Goal: Information Seeking & Learning: Check status

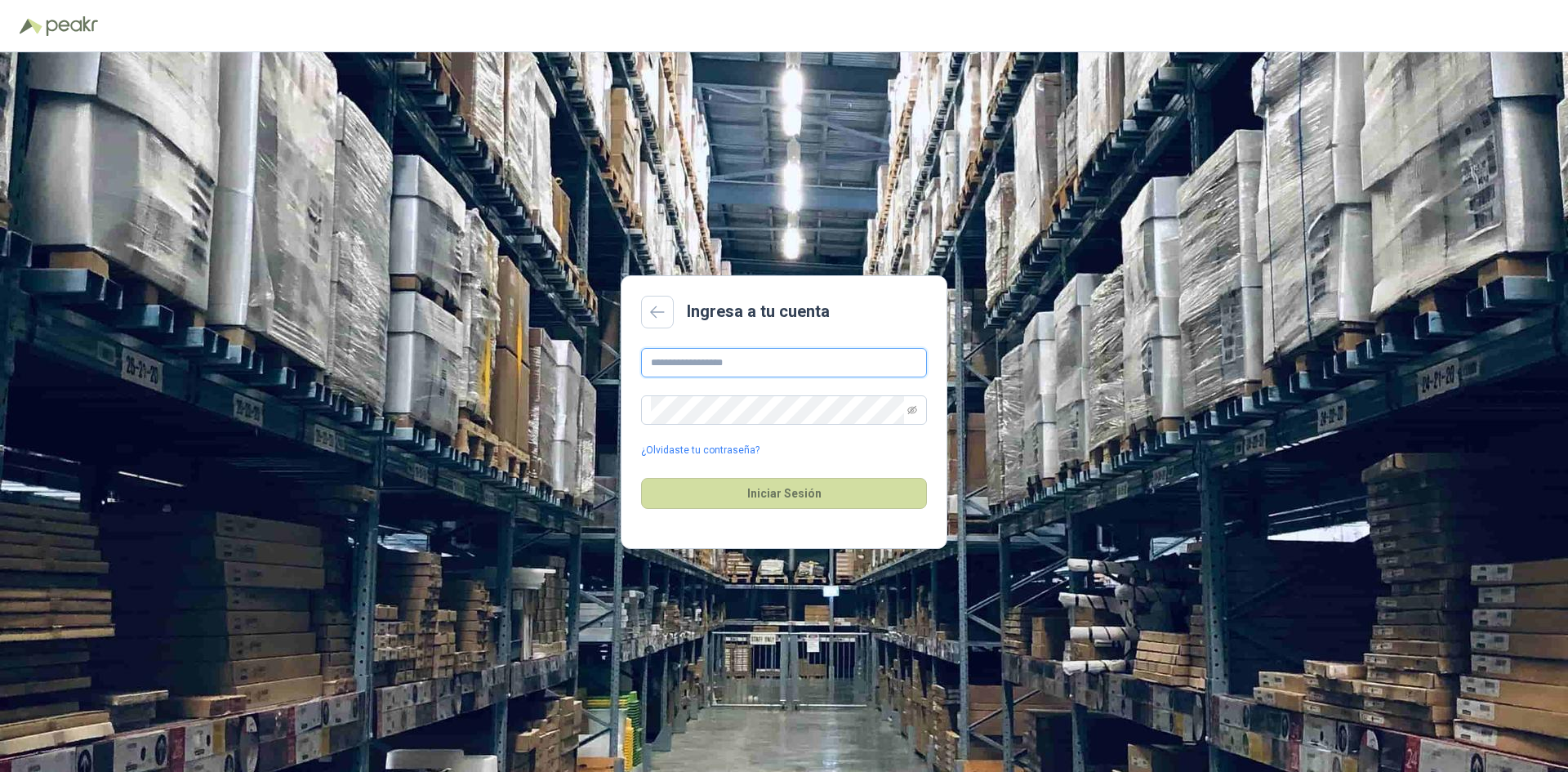
click at [718, 365] on input "text" at bounding box center [783, 362] width 285 height 29
type input "**********"
click at [641, 477] on button "Iniciar Sesión" at bounding box center [783, 492] width 285 height 31
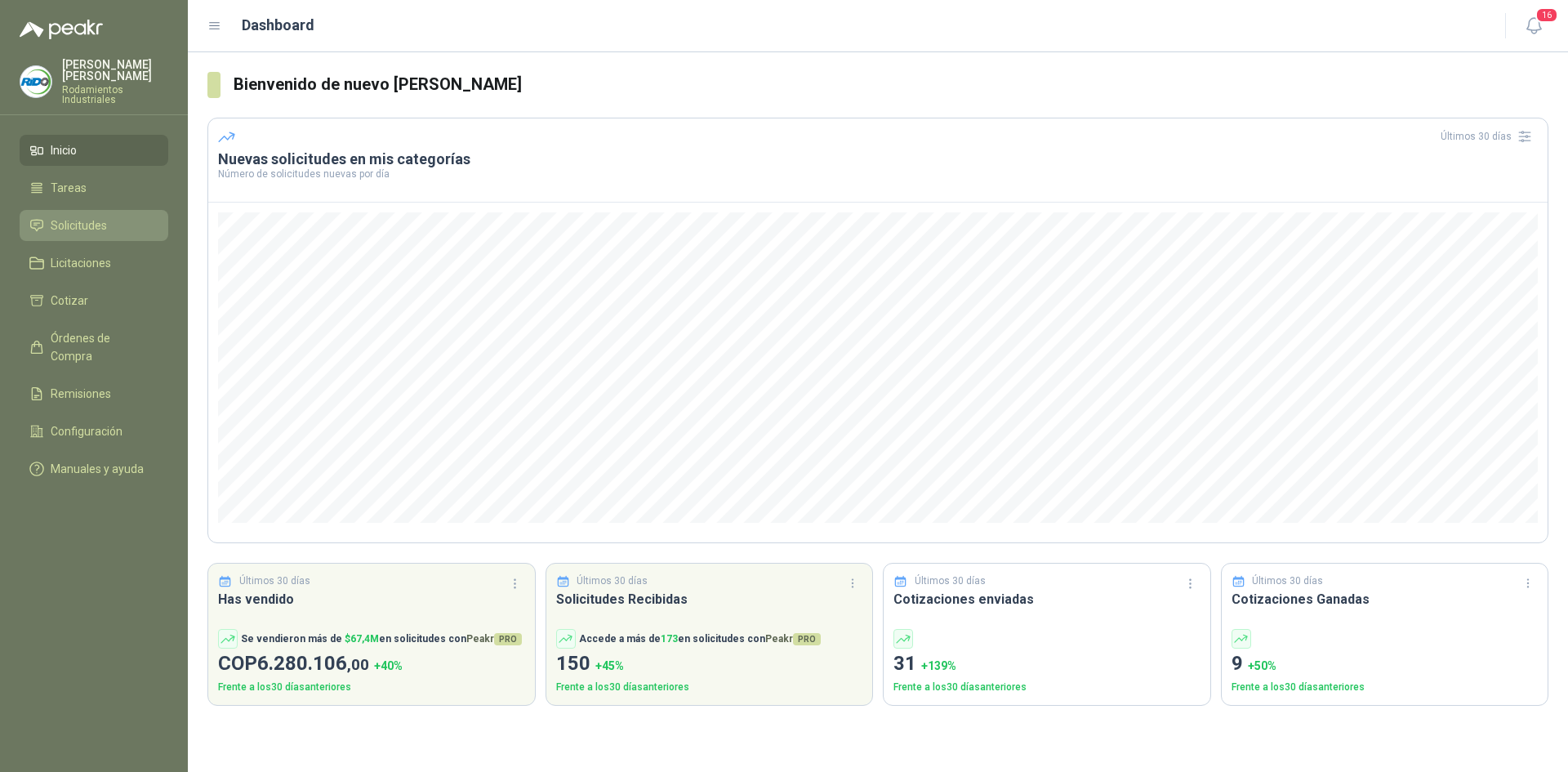
click at [96, 216] on span "Solicitudes" at bounding box center [78, 225] width 56 height 18
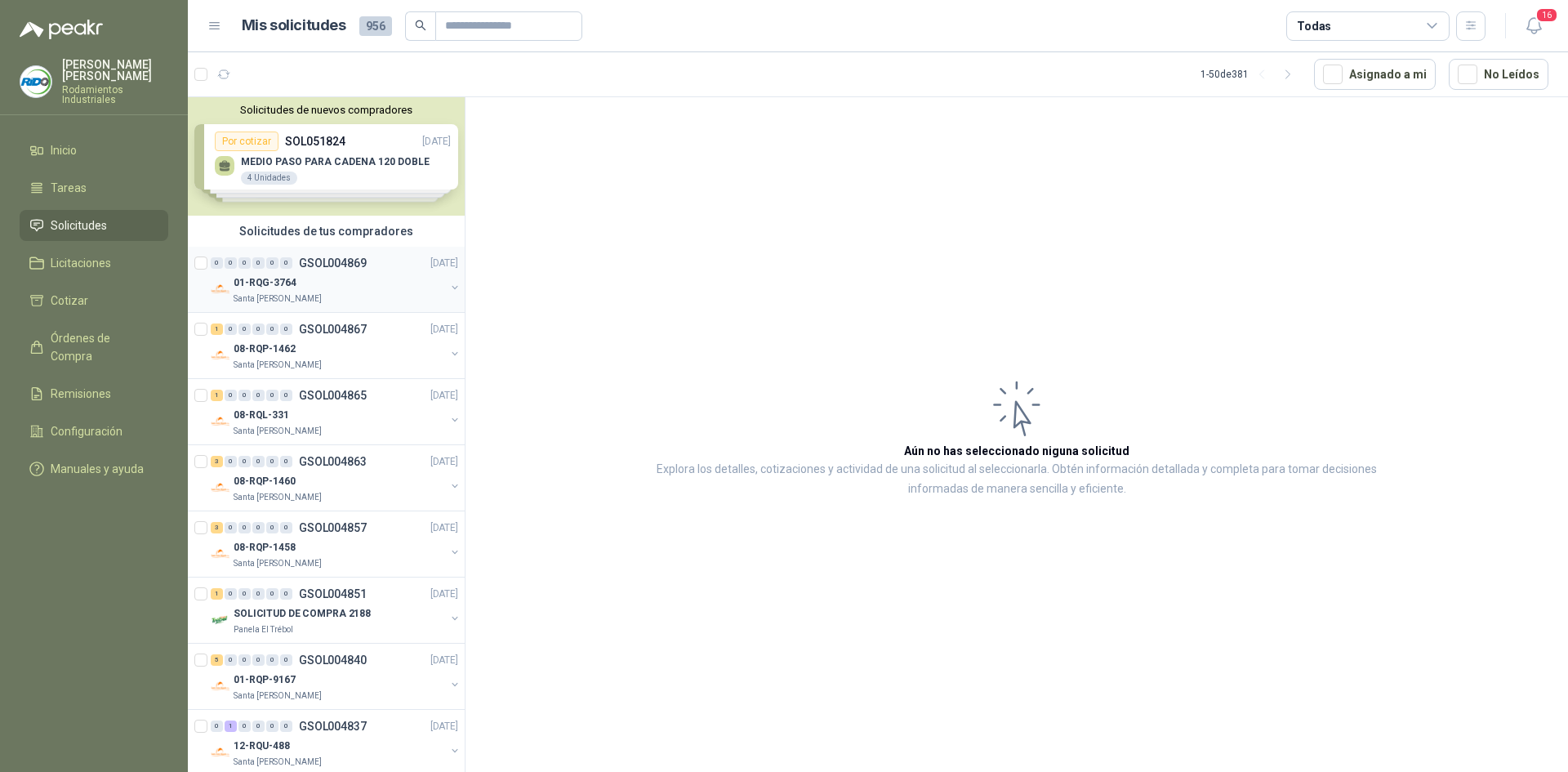
click at [342, 290] on div "01-RQG-3764" at bounding box center [339, 282] width 211 height 19
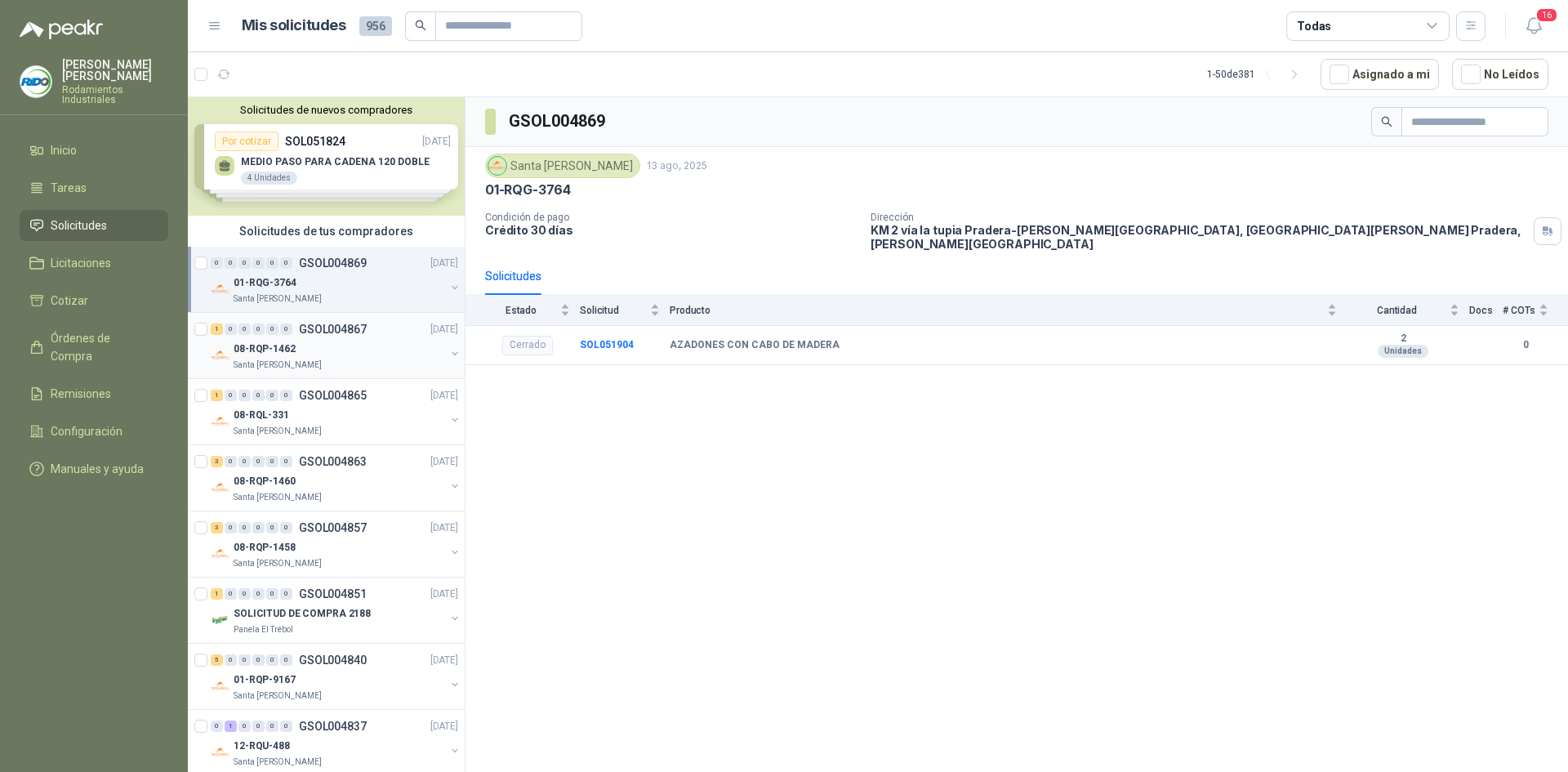
click at [360, 360] on div "Santa [PERSON_NAME]" at bounding box center [339, 365] width 211 height 13
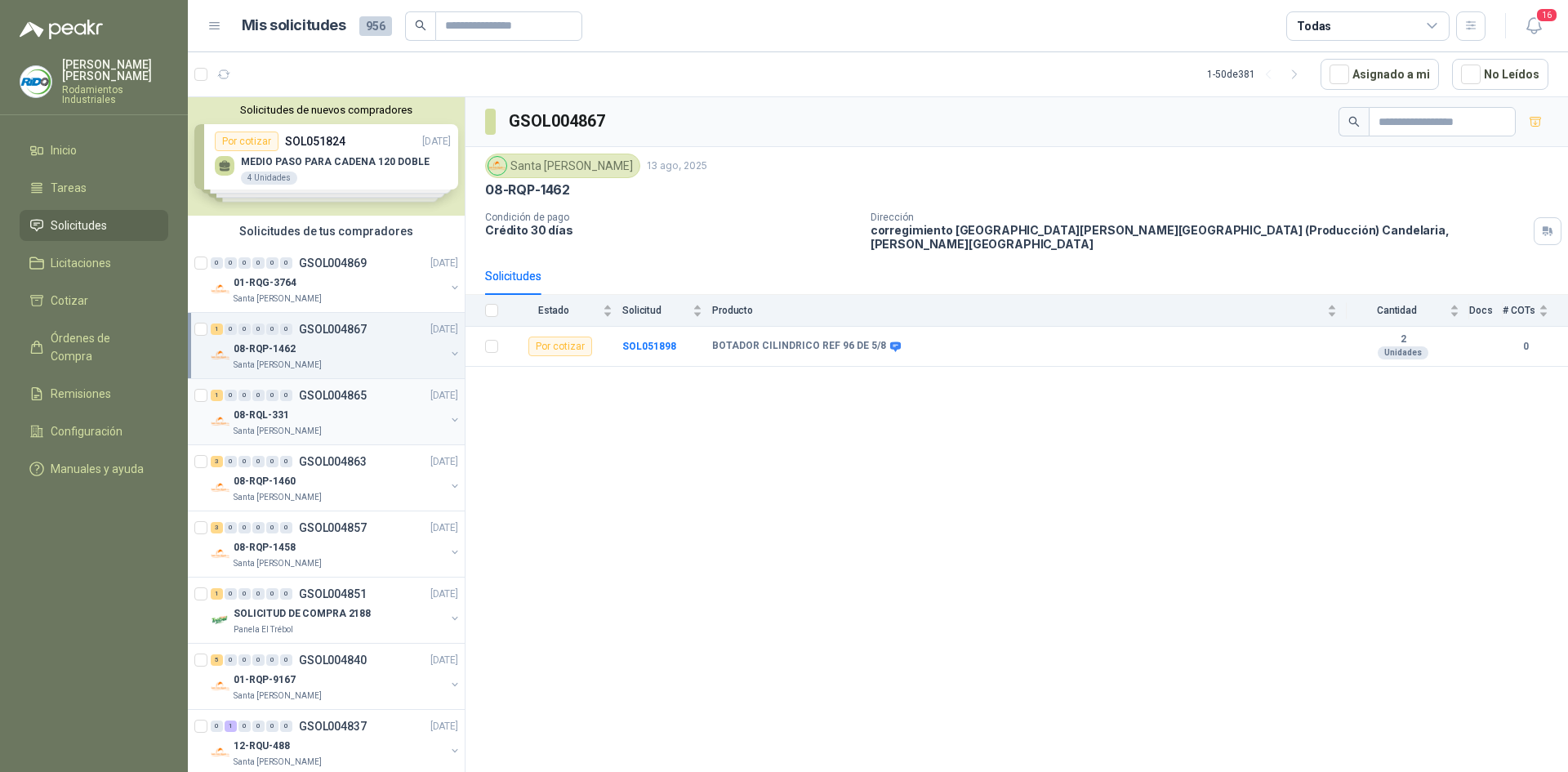
click at [371, 420] on div "08-RQL-331" at bounding box center [339, 414] width 211 height 19
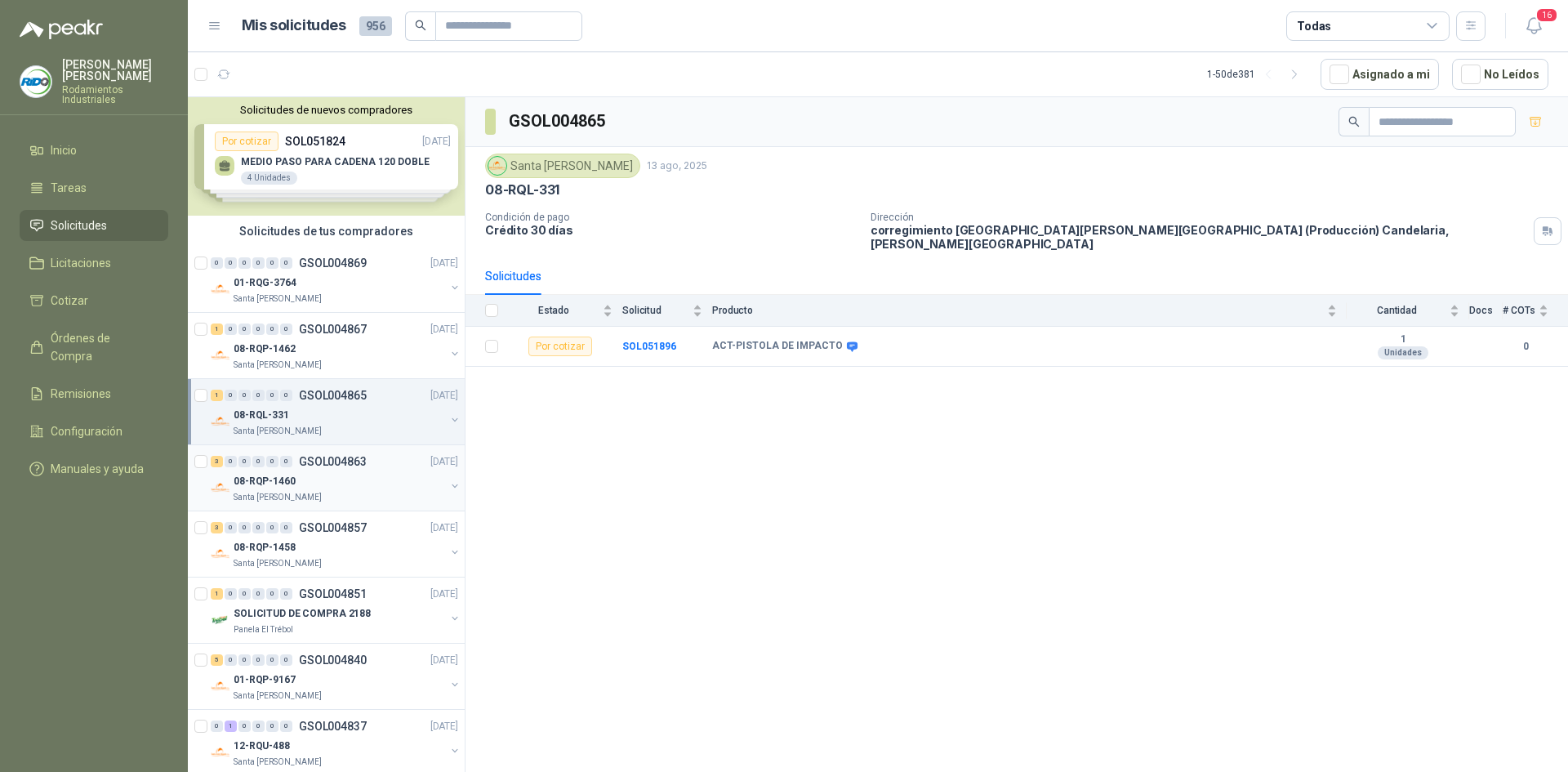
click at [373, 482] on div "08-RQP-1460" at bounding box center [339, 481] width 211 height 19
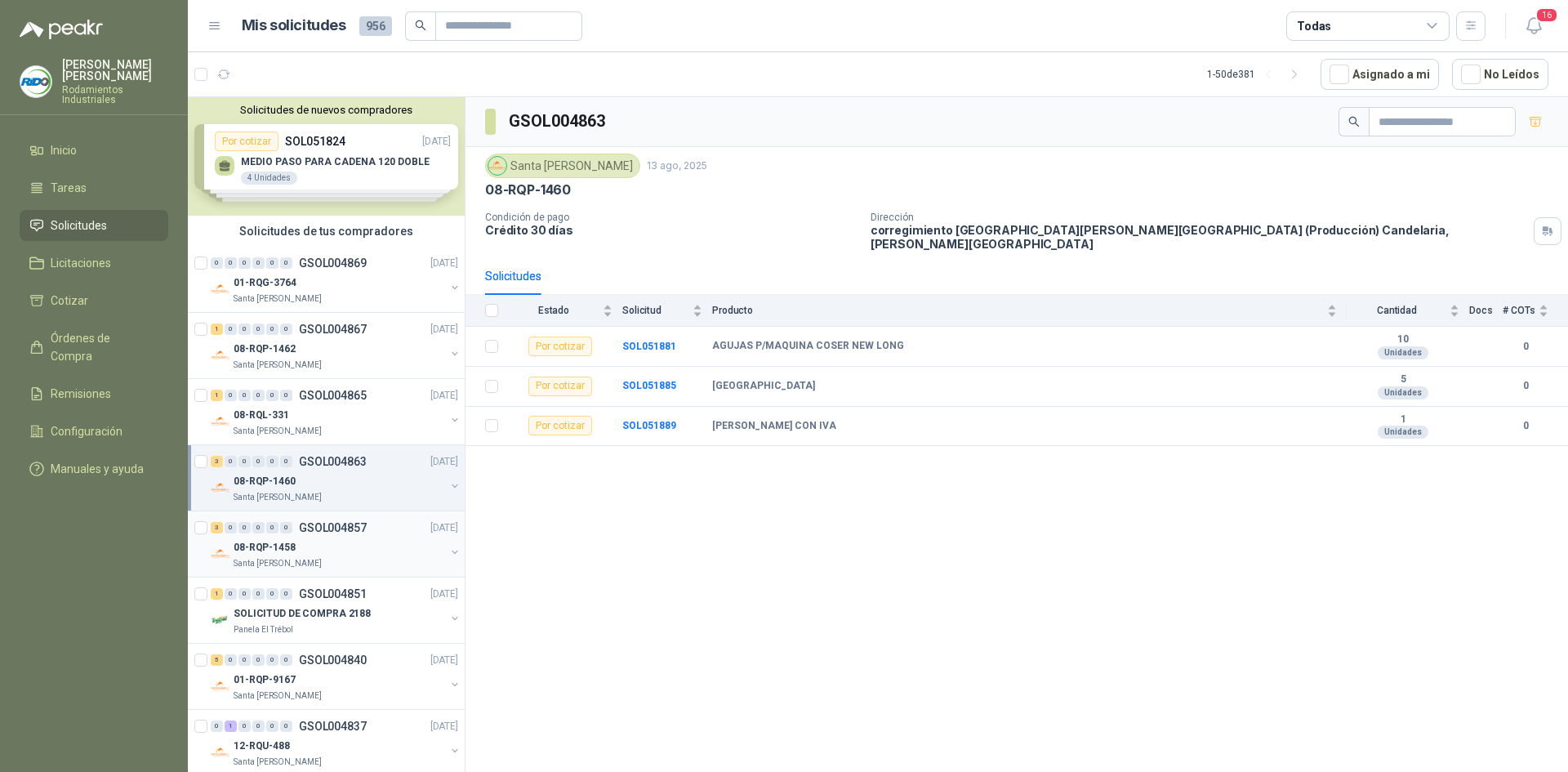
click at [374, 530] on div "3 0 0 0 0 0 GSOL004857 [DATE]" at bounding box center [336, 527] width 251 height 19
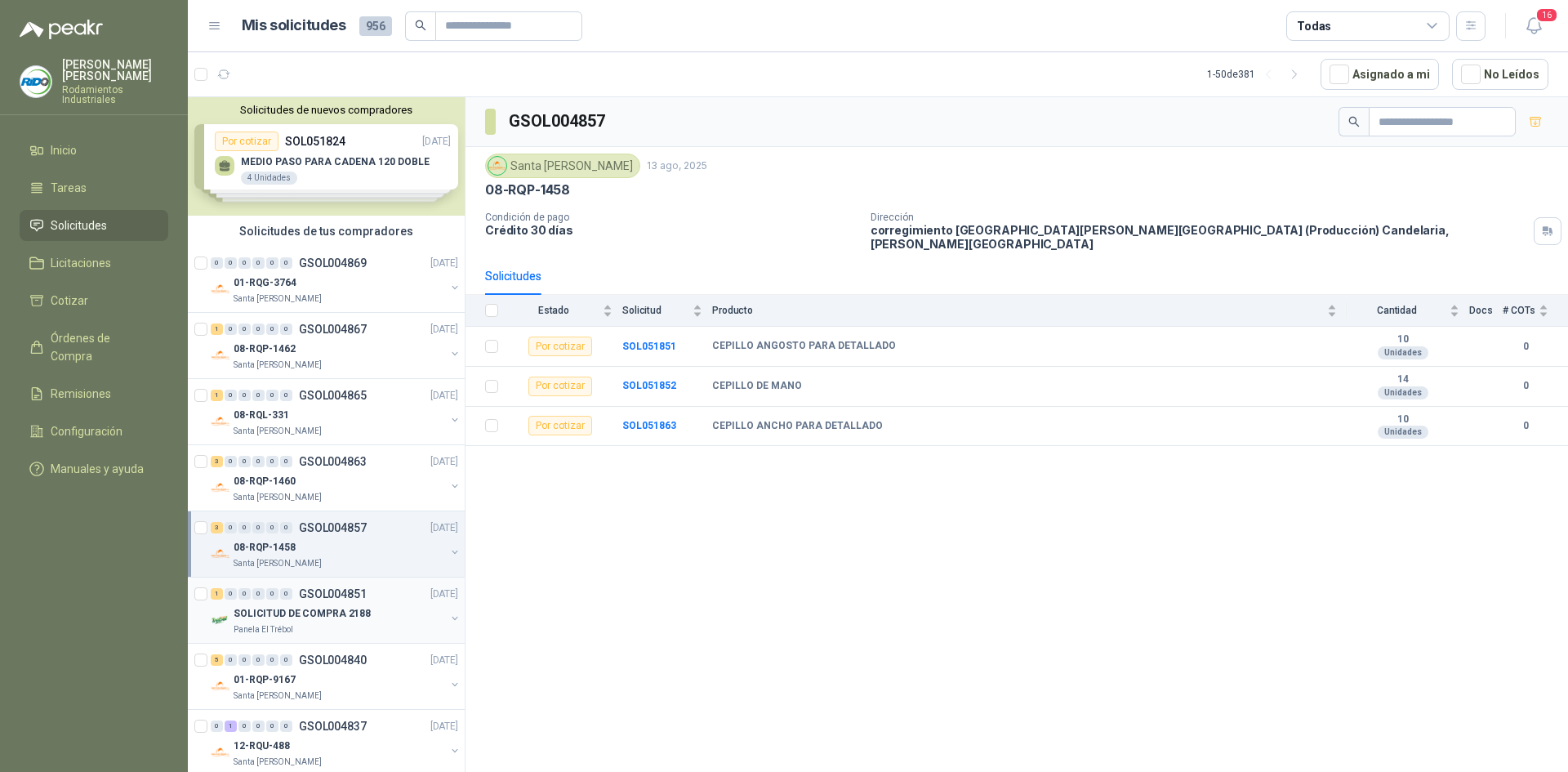
click at [382, 598] on div "1 0 0 0 0 0 GSOL004851 [DATE]" at bounding box center [336, 594] width 251 height 19
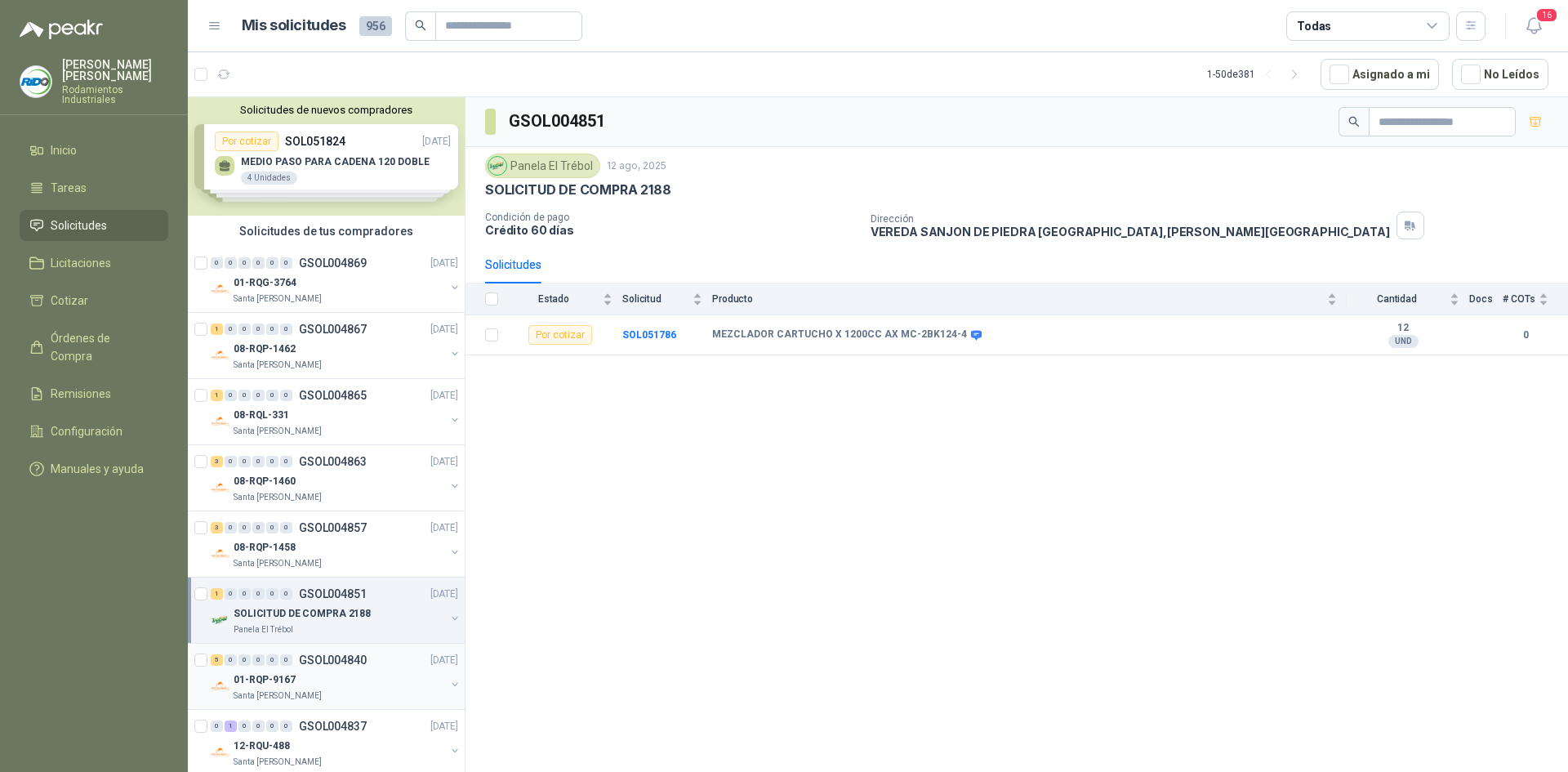
click at [367, 679] on div "01-RQP-9167" at bounding box center [339, 679] width 211 height 19
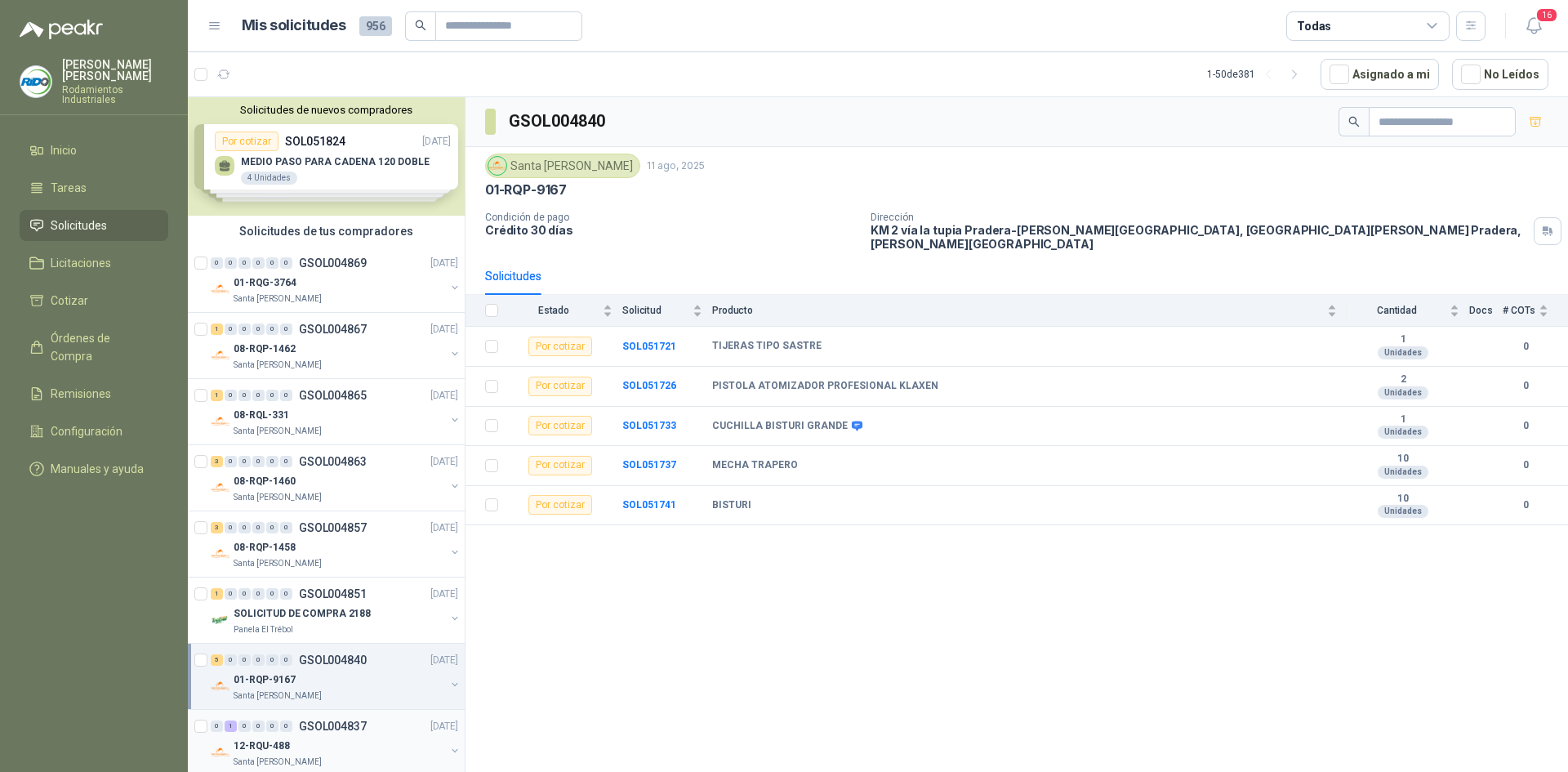
click at [351, 733] on div "0 1 0 0 0 0 GSOL004837 [DATE]" at bounding box center [336, 726] width 251 height 19
